Goal: Task Accomplishment & Management: Manage account settings

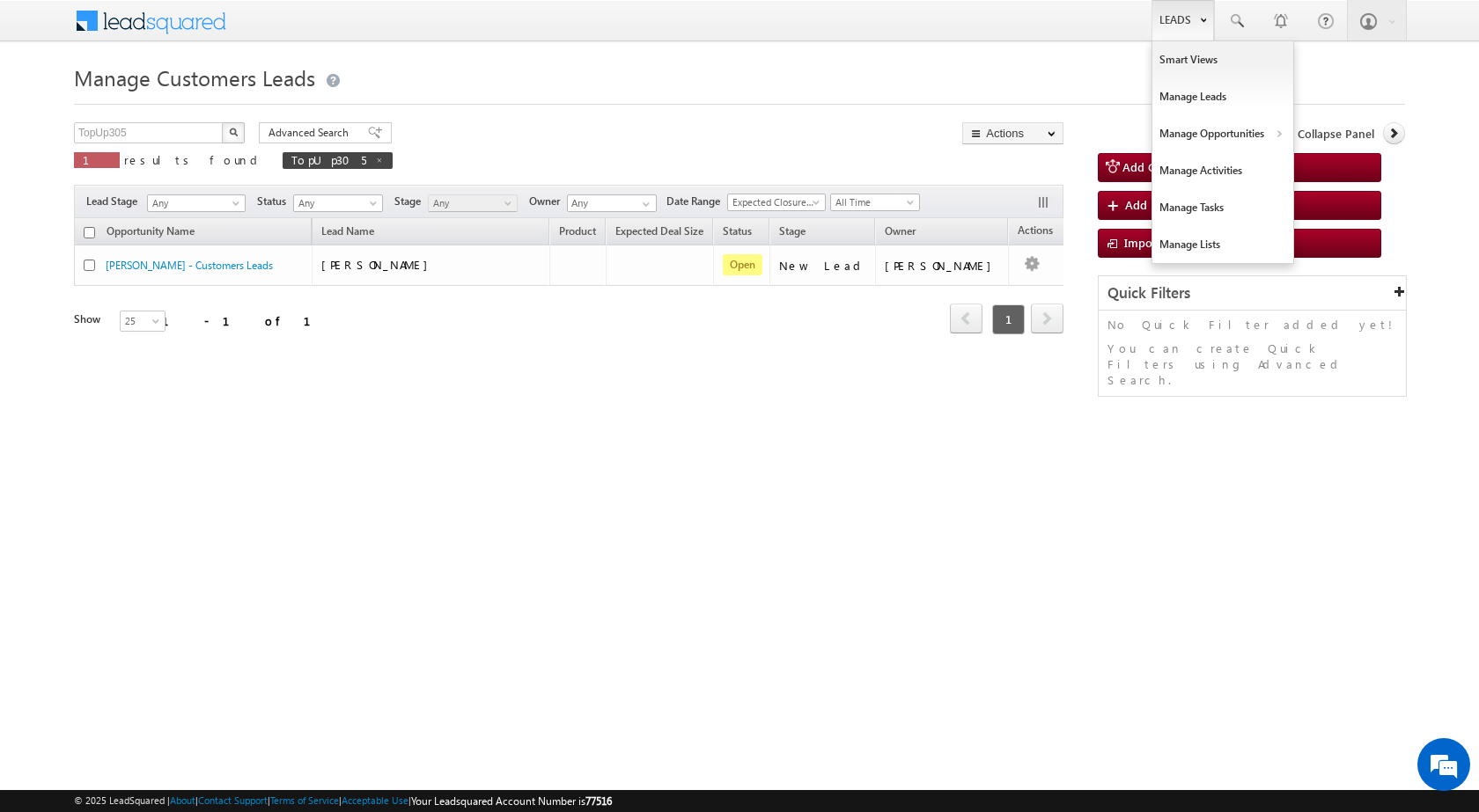
click at [1188, 32] on link "Leads" at bounding box center [1183, 20] width 63 height 41
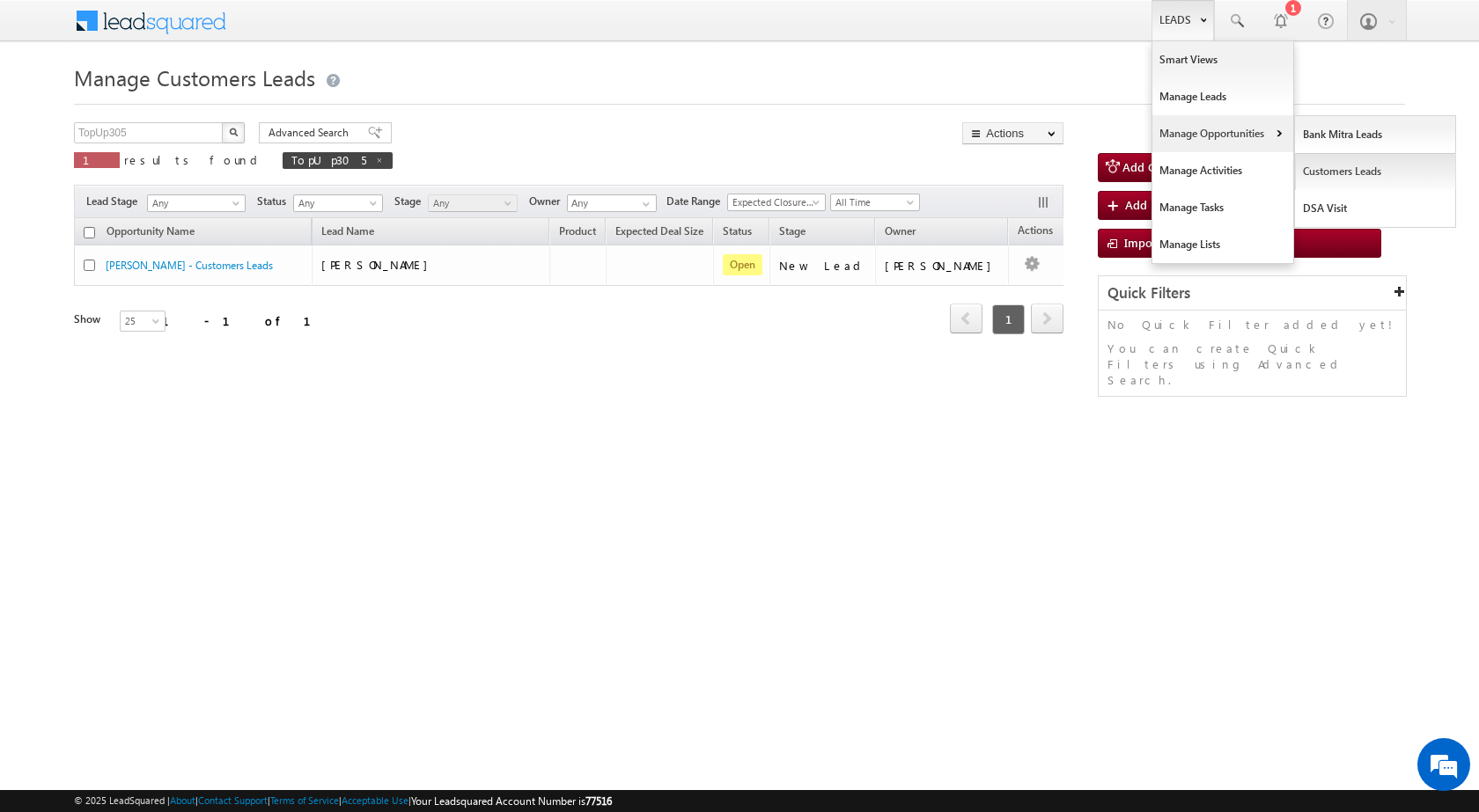
click at [1318, 174] on link "Customers Leads" at bounding box center [1376, 172] width 161 height 37
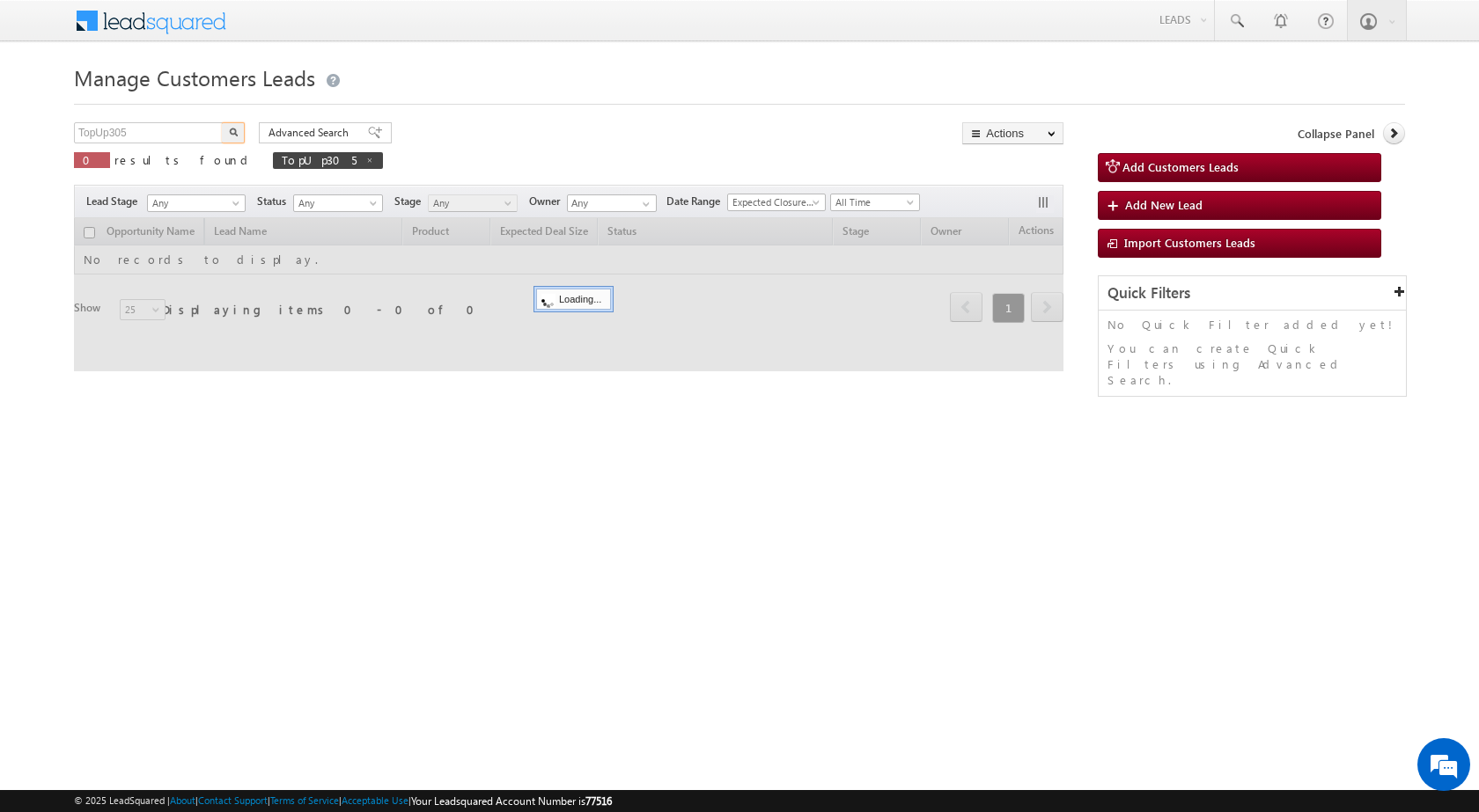
click at [141, 126] on input "TopUp305" at bounding box center [149, 133] width 150 height 21
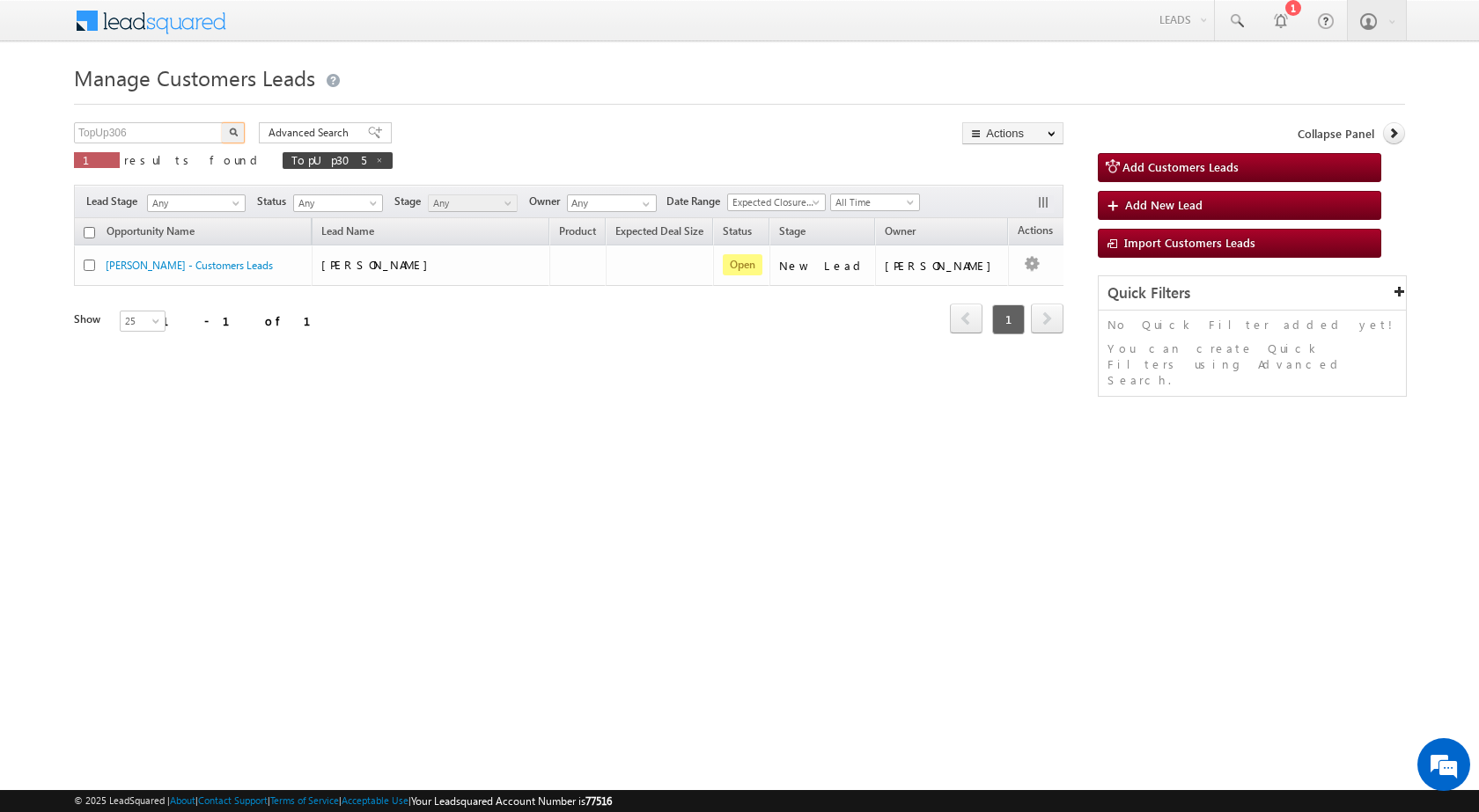
type input "TopUp306"
click at [237, 135] on img "button" at bounding box center [234, 132] width 9 height 9
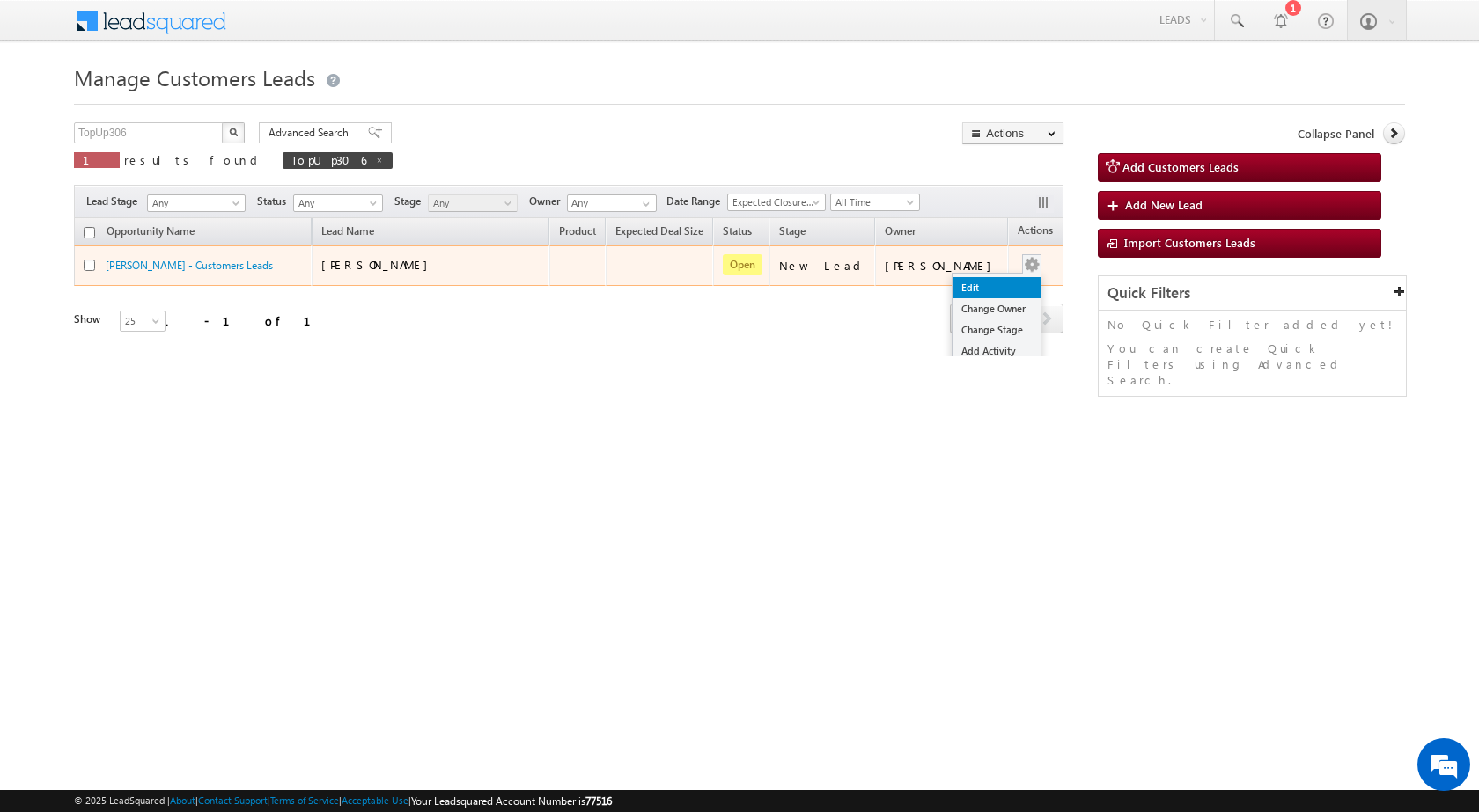
click at [992, 280] on link "Edit" at bounding box center [997, 287] width 88 height 21
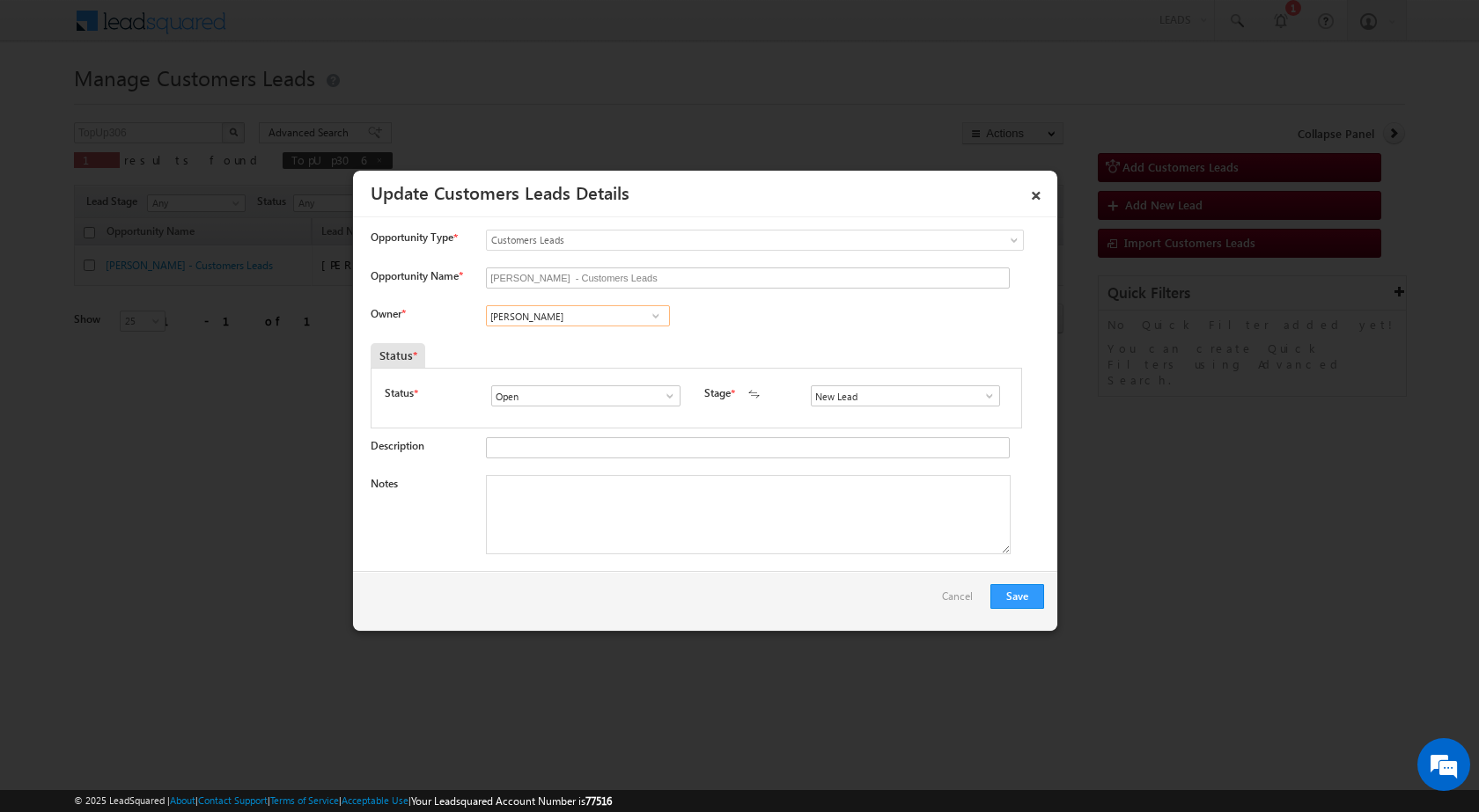
click at [560, 320] on input "Vikas Halwai" at bounding box center [578, 316] width 184 height 21
paste input "jayram.sahu@sgrlimited.in"
click at [558, 344] on span "jayram.sahu@sgrlimited.in" at bounding box center [571, 350] width 158 height 13
type input "Jayram Sahu"
click at [536, 509] on textarea "Notes" at bounding box center [747, 515] width 525 height 80
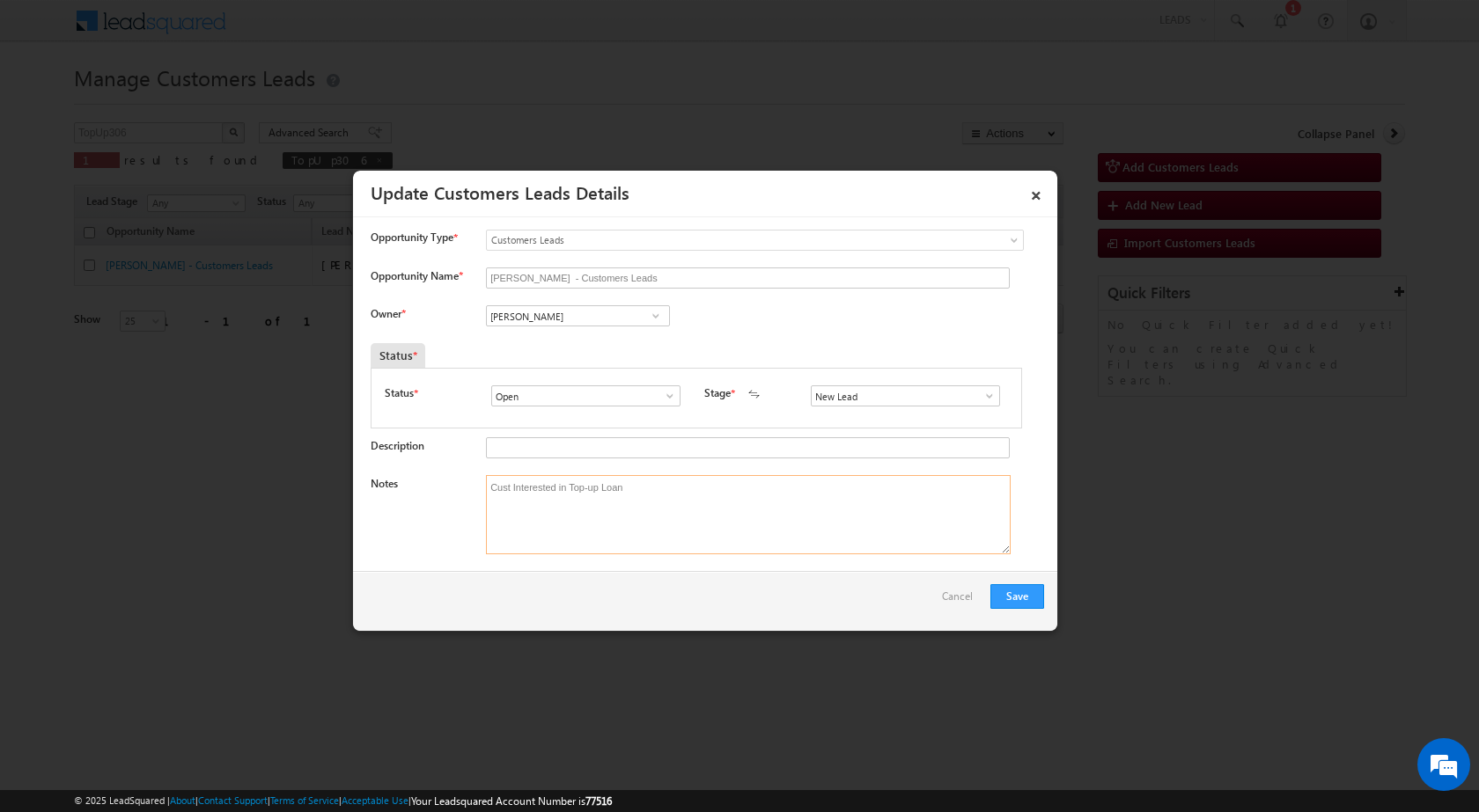
click at [487, 480] on textarea "Cust Interested in Top-up Loan" at bounding box center [747, 515] width 525 height 80
paste textarea "Leela Gaikwad"
click at [595, 487] on textarea "Name - Leela Gaikwad / Cust Interested in Top-up Loan" at bounding box center [747, 515] width 525 height 80
paste textarea "9977364434"
type textarea "Name - Leela Gaikwad / 9977364434 / Cust Interested in Top-up Loan"
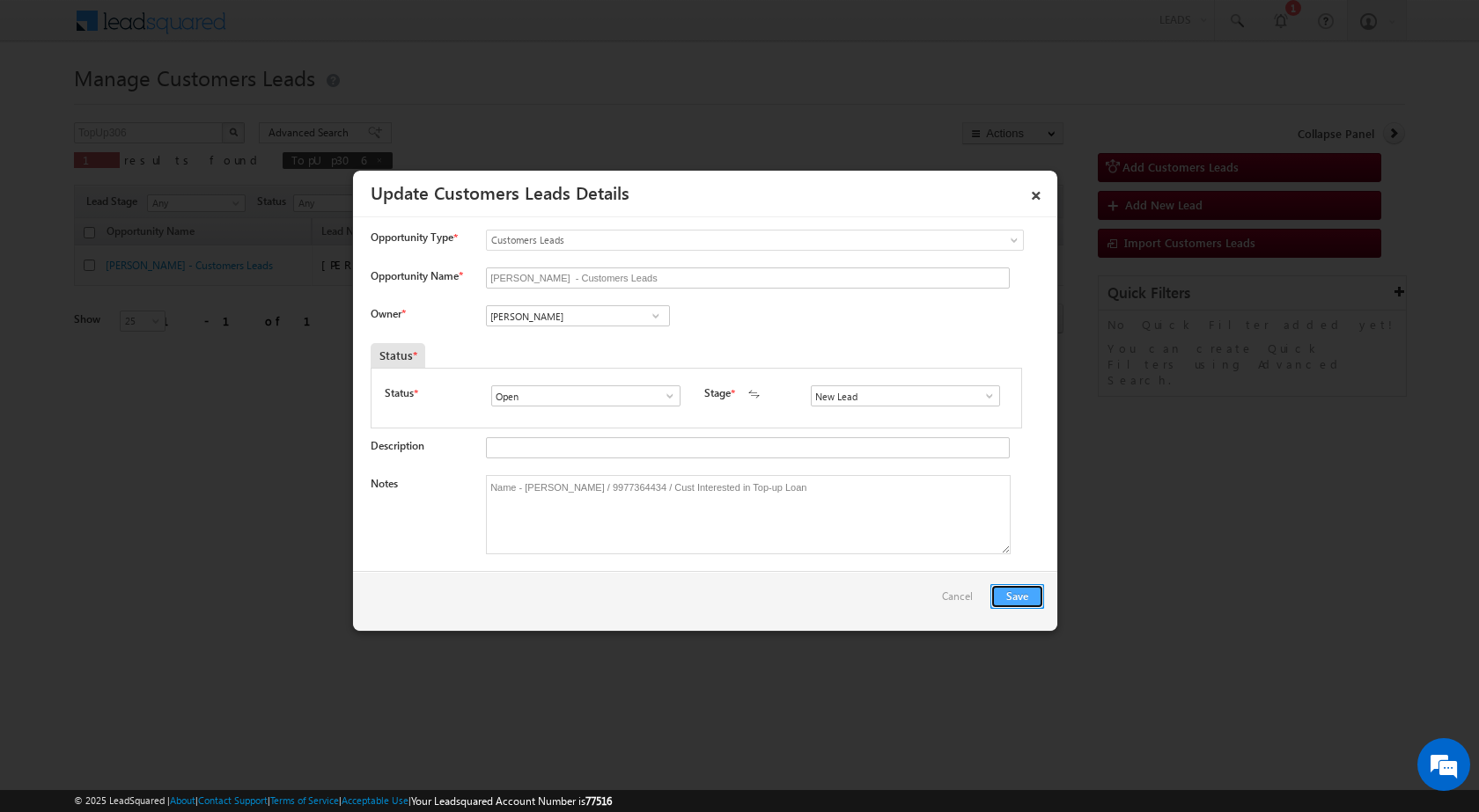
click at [1030, 606] on button "Save" at bounding box center [1016, 597] width 54 height 25
